Goal: Information Seeking & Learning: Learn about a topic

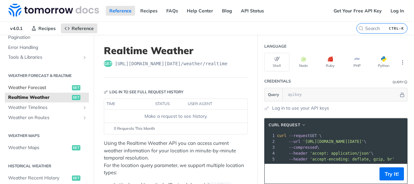
click at [28, 88] on span "Weather Forecast" at bounding box center [39, 87] width 62 height 7
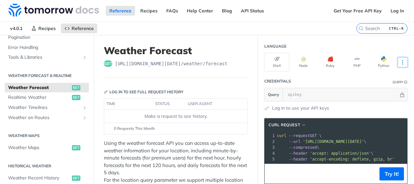
click at [400, 62] on icon "More ellipsis" at bounding box center [403, 62] width 6 height 6
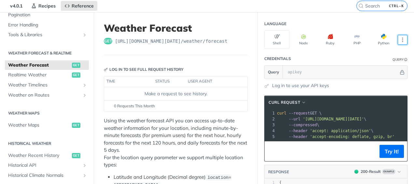
scroll to position [33, 0]
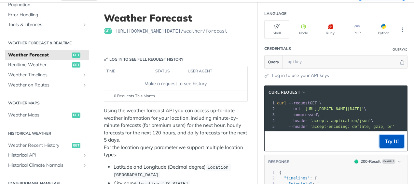
click at [394, 145] on button "Try It!" at bounding box center [392, 141] width 24 height 13
click at [197, 83] on div "Make a request to see history." at bounding box center [176, 83] width 138 height 7
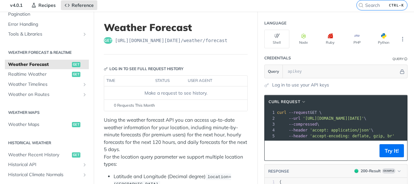
scroll to position [0, 0]
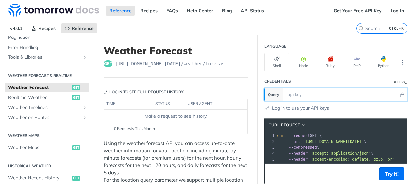
click at [295, 93] on input "text" at bounding box center [342, 94] width 114 height 13
type input "Chicago weather now"
click at [341, 94] on input "Chicago weather now" at bounding box center [342, 94] width 114 height 13
click at [400, 93] on icon "Hide" at bounding box center [402, 94] width 5 height 5
click at [401, 94] on icon "Show" at bounding box center [403, 94] width 5 height 5
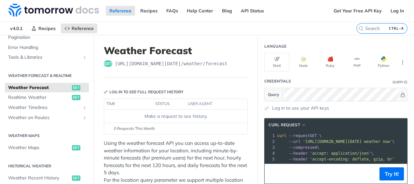
click at [393, 84] on div "Query" at bounding box center [400, 81] width 15 height 8
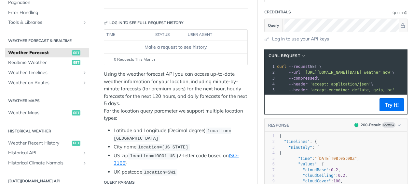
scroll to position [33, 0]
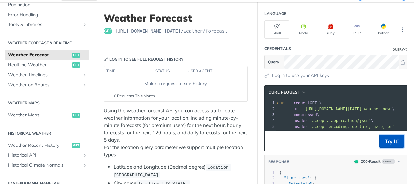
click at [392, 143] on button "Try It!" at bounding box center [392, 141] width 24 height 13
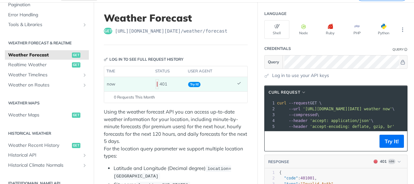
click at [237, 81] on icon at bounding box center [239, 83] width 4 height 4
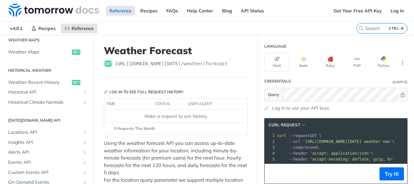
scroll to position [206, 0]
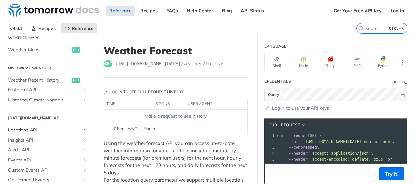
click at [72, 129] on span "Locations API" at bounding box center [44, 130] width 72 height 7
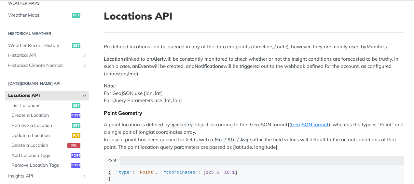
scroll to position [65, 0]
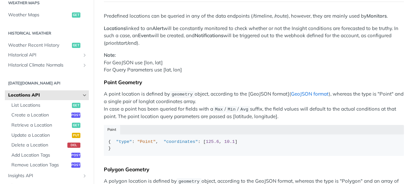
click at [312, 93] on link "GeoJSON format" at bounding box center [310, 94] width 38 height 6
click at [32, 81] on h2 "[DATE][DOMAIN_NAME] API" at bounding box center [47, 83] width 84 height 6
click at [52, 56] on span "Historical API" at bounding box center [44, 55] width 72 height 7
